Goal: Task Accomplishment & Management: Use online tool/utility

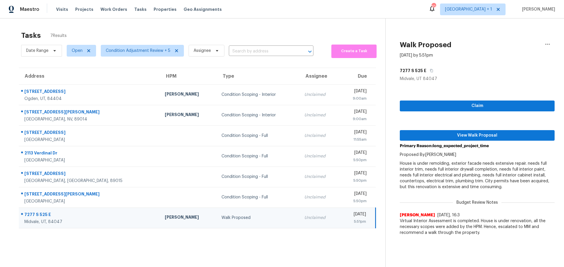
scroll to position [23, 0]
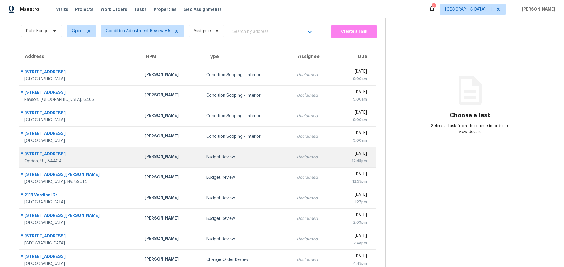
scroll to position [29, 0]
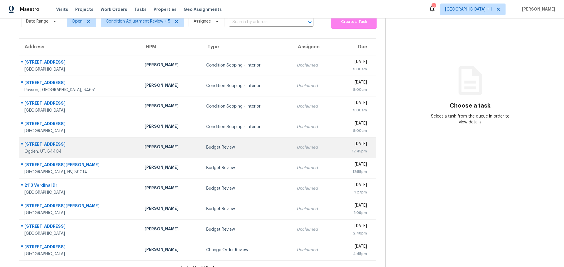
click at [214, 153] on td "Budget Review" at bounding box center [246, 147] width 90 height 21
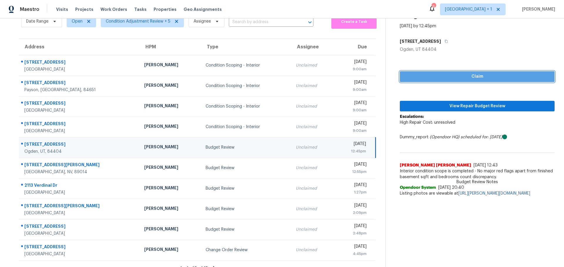
click at [420, 75] on span "Claim" at bounding box center [476, 76] width 145 height 7
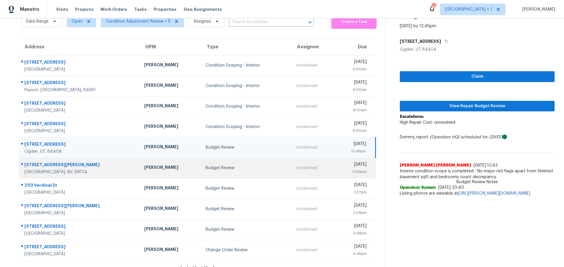
click at [339, 168] on div "[DATE]" at bounding box center [353, 165] width 28 height 7
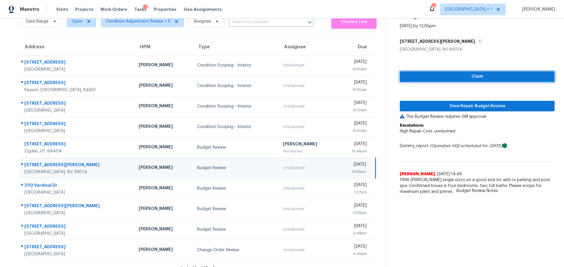
click at [411, 75] on span "Claim" at bounding box center [476, 76] width 145 height 7
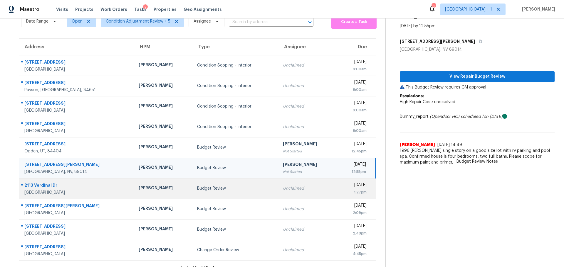
click at [283, 187] on div "Unclaimed" at bounding box center [307, 189] width 49 height 6
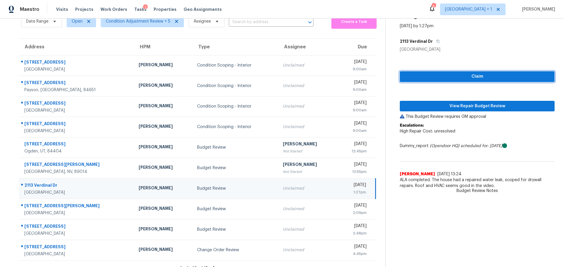
click at [406, 78] on span "Claim" at bounding box center [476, 76] width 145 height 7
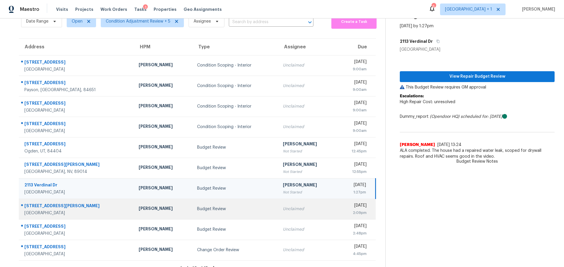
click at [282, 213] on td "Unclaimed" at bounding box center [307, 209] width 58 height 21
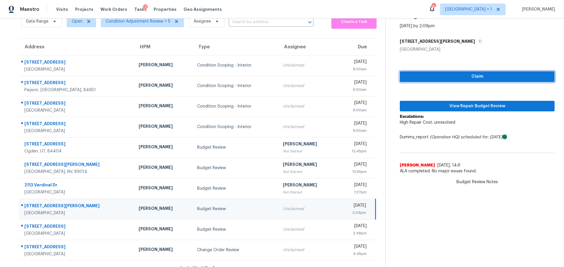
click at [442, 75] on span "Claim" at bounding box center [476, 76] width 145 height 7
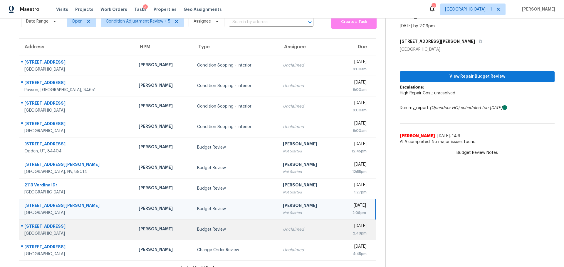
click at [292, 231] on div "Unclaimed" at bounding box center [307, 230] width 49 height 6
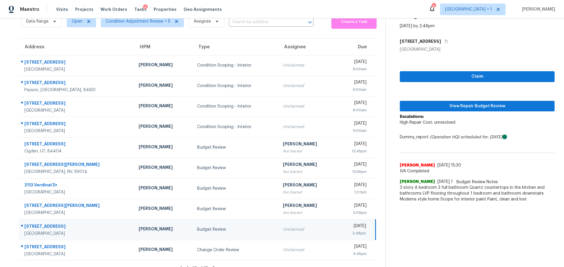
click at [436, 84] on div "Claim View Repair Budget Review Escalations: High Repair Cost: unresolved Dummy…" at bounding box center [477, 129] width 155 height 153
click at [435, 78] on span "Claim" at bounding box center [476, 76] width 145 height 7
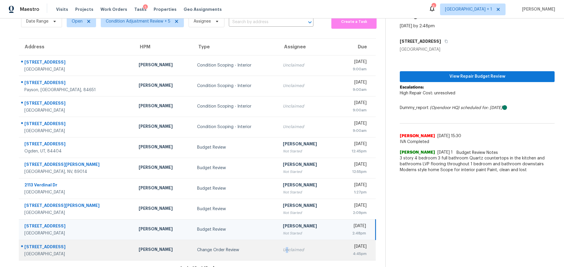
click at [278, 256] on td "Unclaimed" at bounding box center [307, 250] width 58 height 21
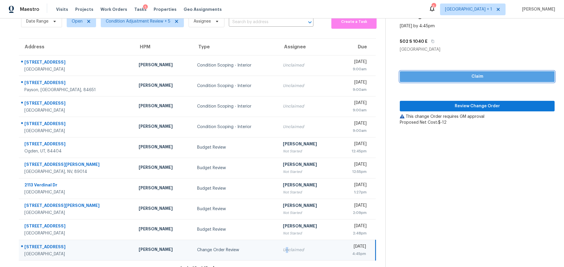
click at [454, 77] on span "Claim" at bounding box center [476, 76] width 145 height 7
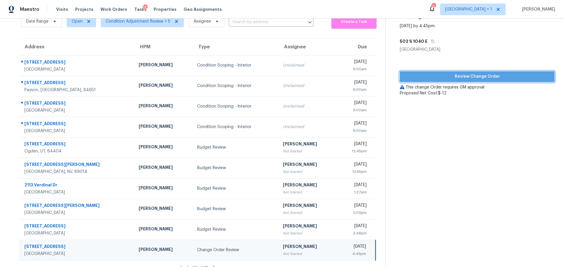
click at [447, 76] on span "Review Change Order" at bounding box center [476, 76] width 145 height 7
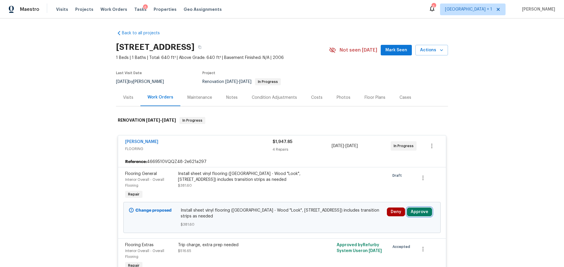
click at [418, 213] on button "Approve" at bounding box center [419, 212] width 25 height 9
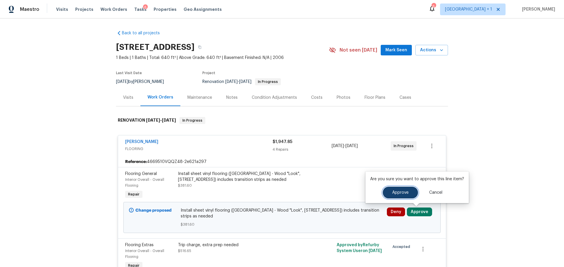
click at [395, 189] on button "Approve" at bounding box center [400, 193] width 35 height 12
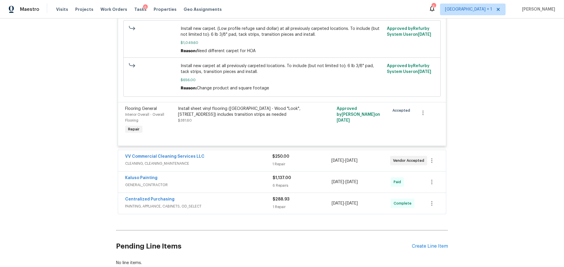
scroll to position [303, 0]
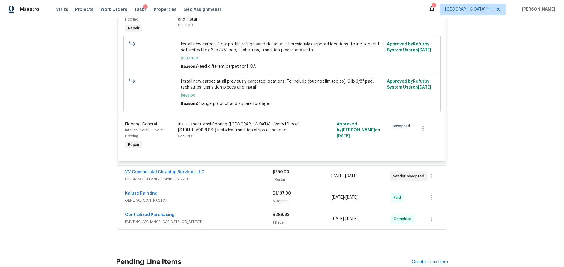
click at [236, 169] on div "VV Commercial Cleaning Services LLC CLEANING, CLEANING_MAINTENANCE $250.00 1 Re…" at bounding box center [282, 176] width 328 height 21
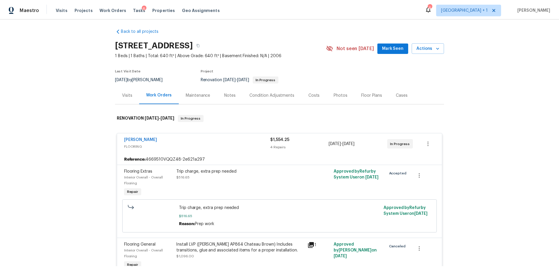
scroll to position [0, 0]
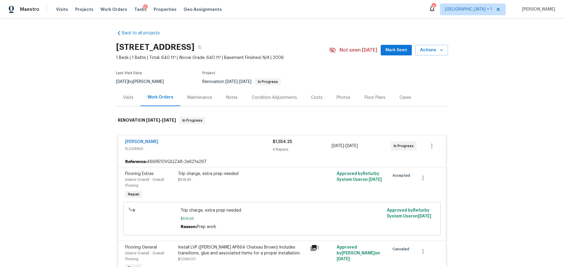
click at [232, 97] on div "Notes" at bounding box center [231, 98] width 11 height 6
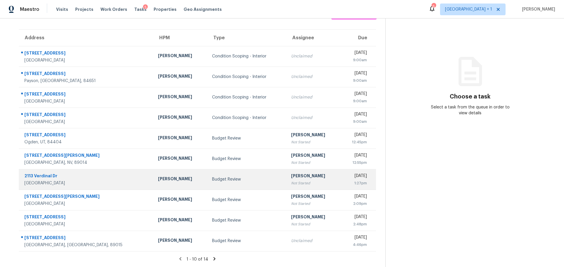
scroll to position [43, 0]
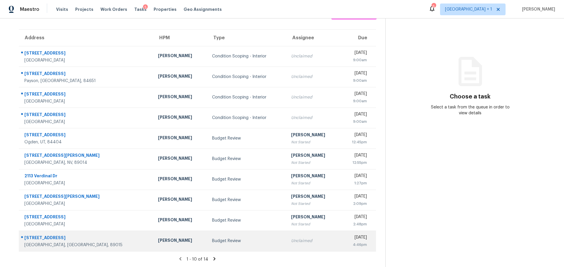
click at [234, 238] on div "Budget Review" at bounding box center [247, 241] width 70 height 6
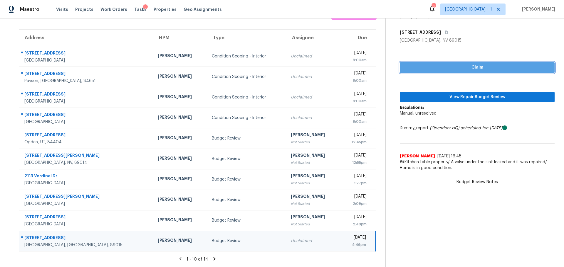
click at [464, 64] on span "Claim" at bounding box center [476, 67] width 145 height 7
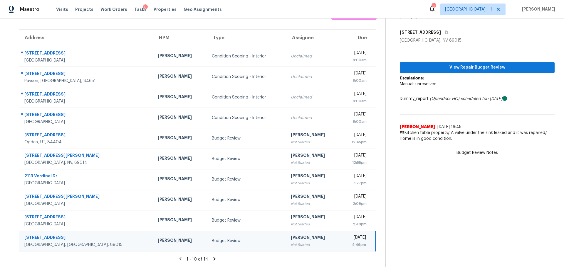
click at [212, 257] on icon at bounding box center [214, 259] width 5 height 5
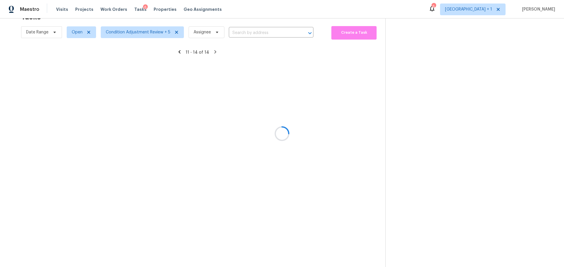
scroll to position [23, 0]
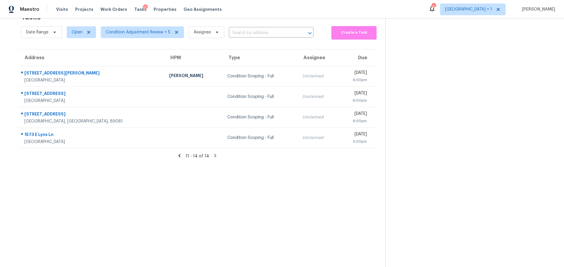
click at [180, 153] on icon at bounding box center [179, 155] width 5 height 5
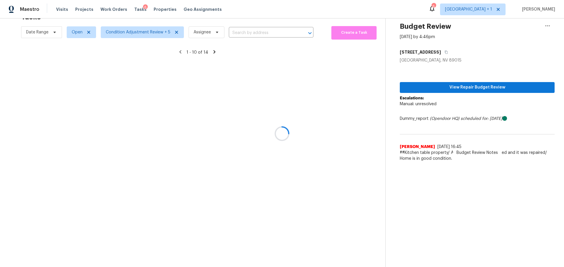
scroll to position [43, 0]
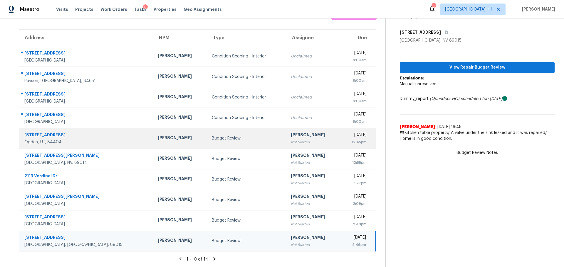
click at [158, 135] on div "[PERSON_NAME]" at bounding box center [180, 138] width 44 height 7
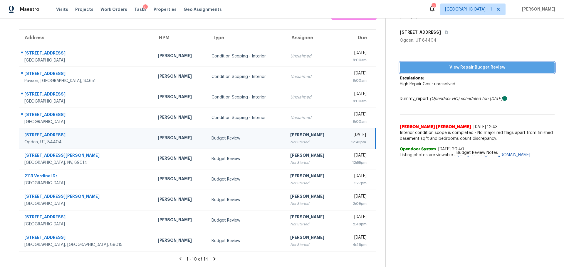
click at [459, 64] on span "View Repair Budget Review" at bounding box center [476, 67] width 145 height 7
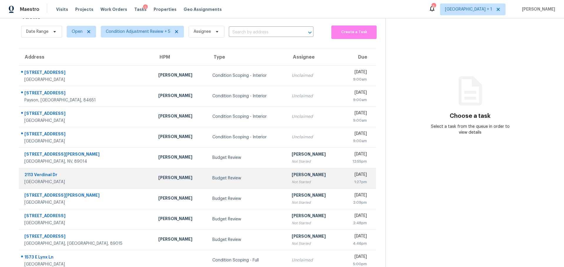
scroll to position [29, 0]
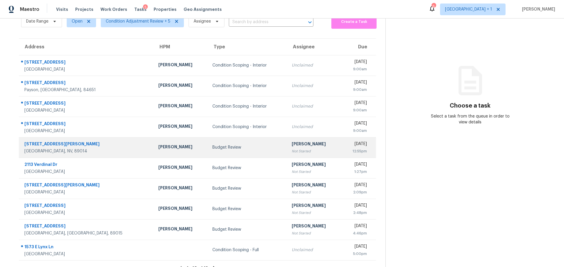
click at [237, 157] on td "Budget Review" at bounding box center [247, 147] width 79 height 21
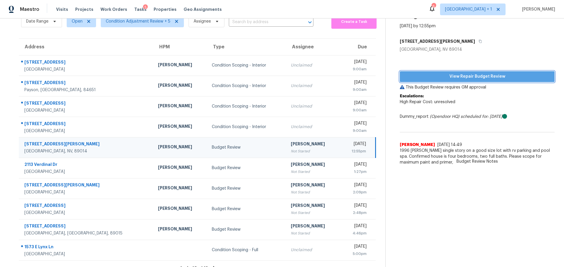
click at [434, 79] on span "View Repair Budget Review" at bounding box center [476, 76] width 145 height 7
